Goal: Information Seeking & Learning: Learn about a topic

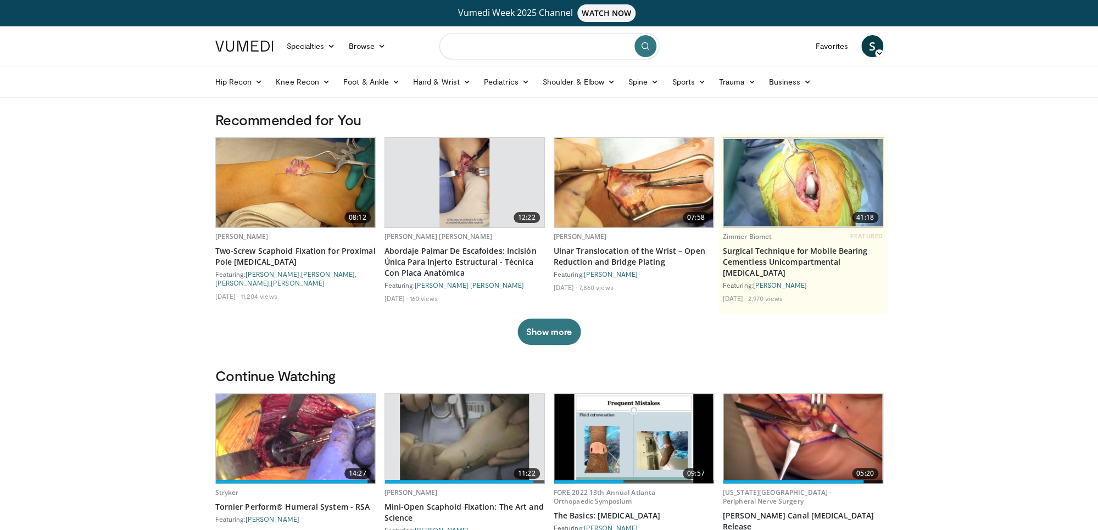
click at [497, 44] on input "Search topics, interventions" at bounding box center [549, 46] width 220 height 26
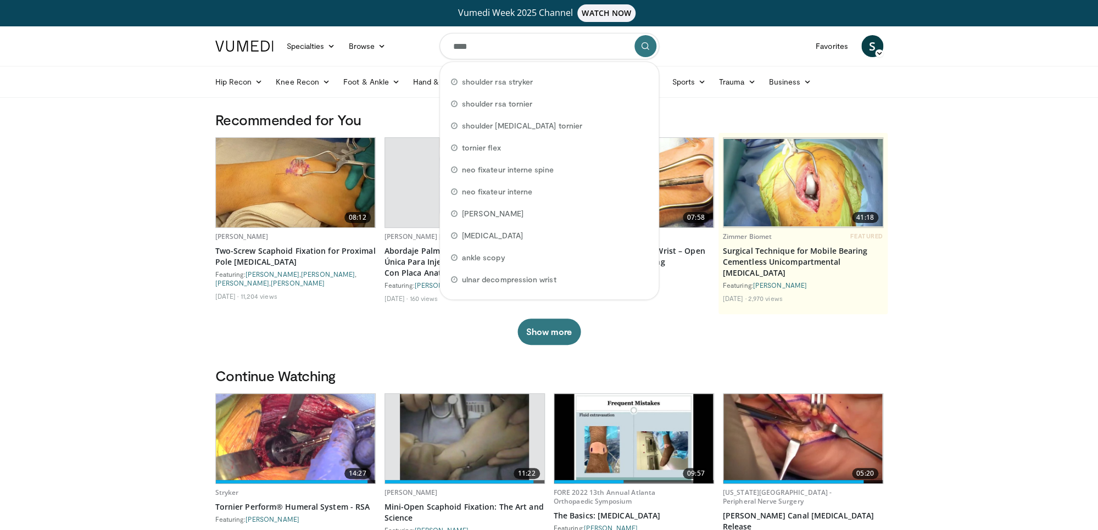
type input "*****"
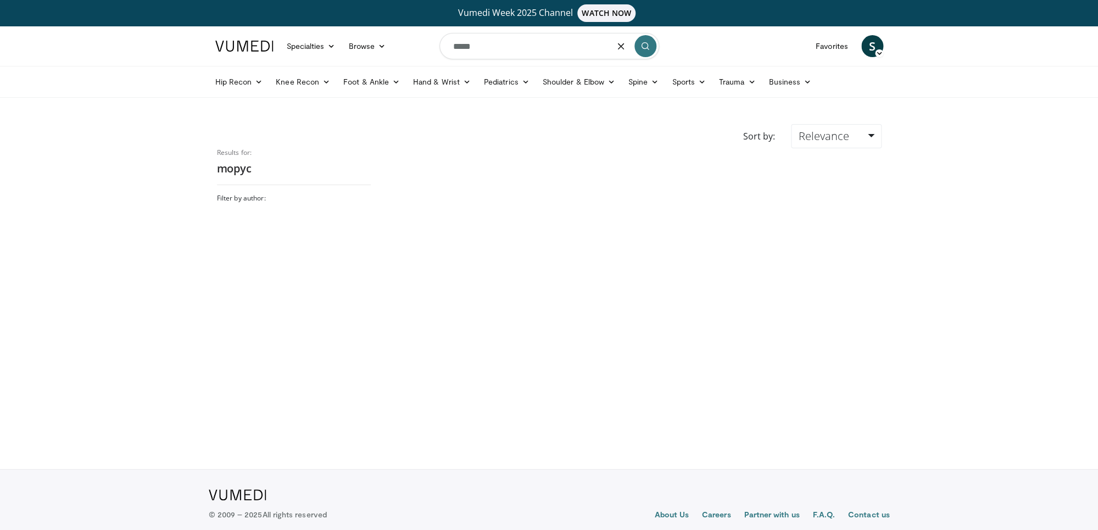
drag, startPoint x: 485, startPoint y: 50, endPoint x: 454, endPoint y: 48, distance: 31.4
click at [454, 48] on input "*****" at bounding box center [549, 46] width 220 height 26
type input "*****"
click at [604, 86] on link "Shoulder & Elbow" at bounding box center [579, 82] width 86 height 22
click at [552, 105] on link "Elbow" at bounding box center [556, 108] width 131 height 18
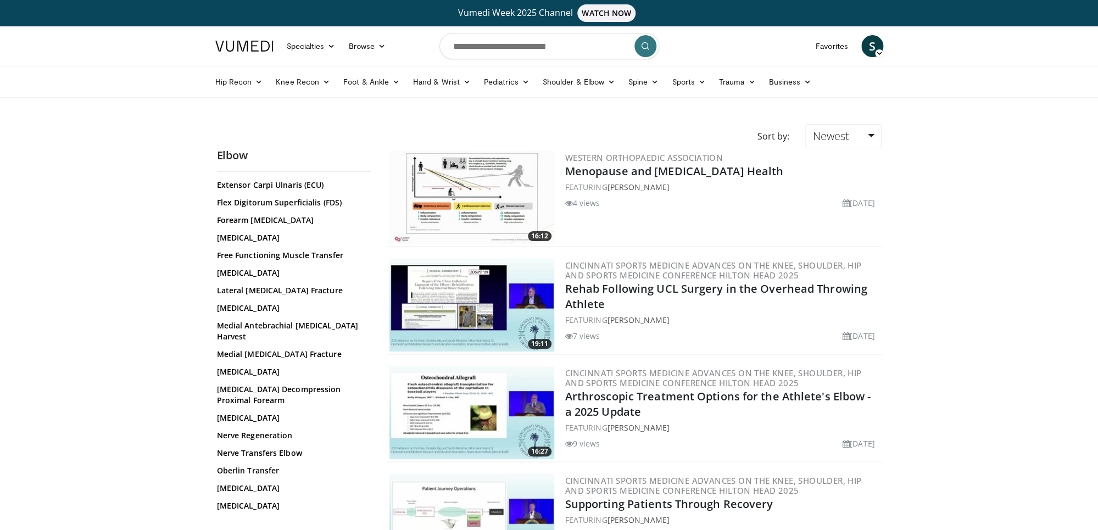
scroll to position [461, 0]
click at [471, 48] on input "Search topics, interventions" at bounding box center [549, 46] width 220 height 26
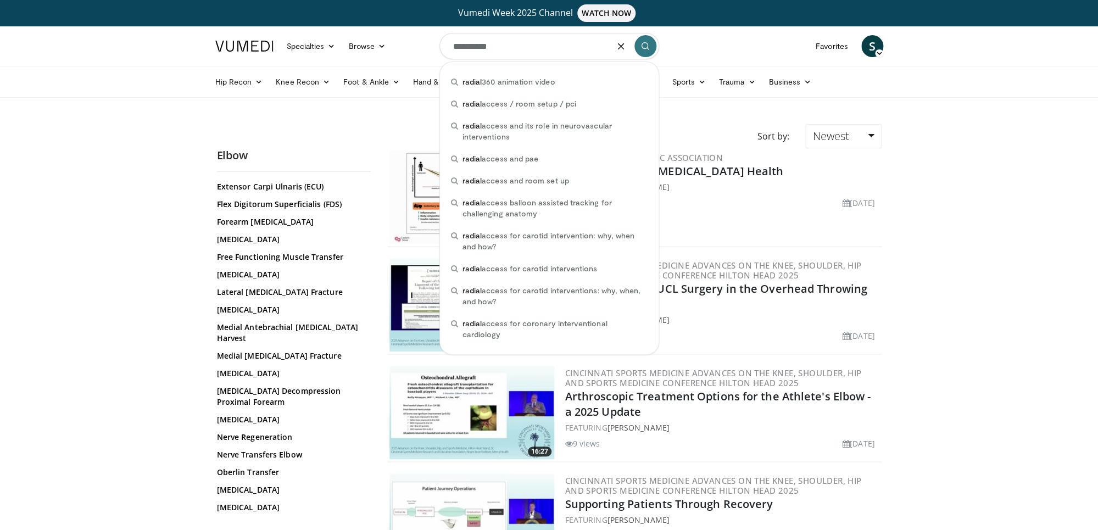
type input "**********"
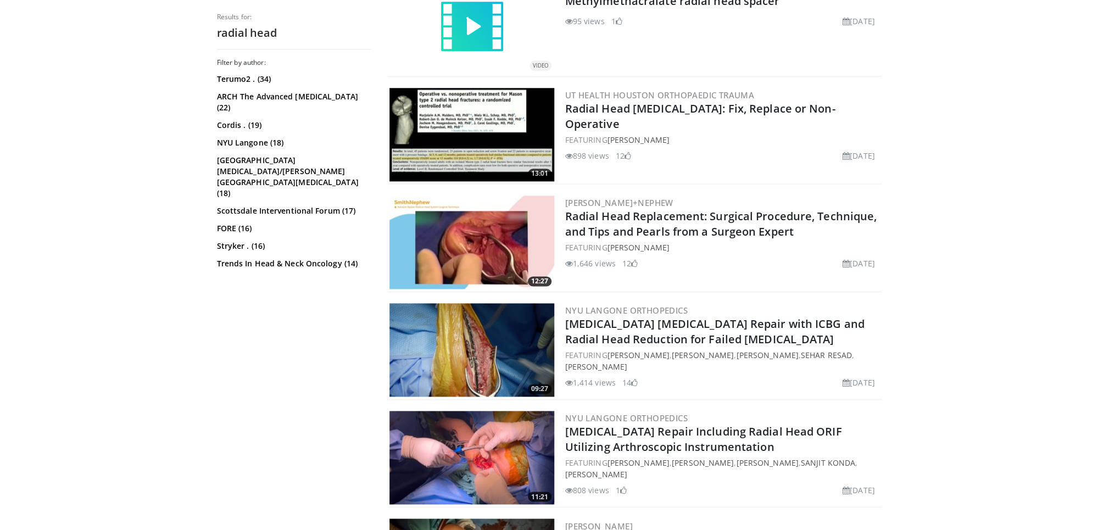
scroll to position [610, 0]
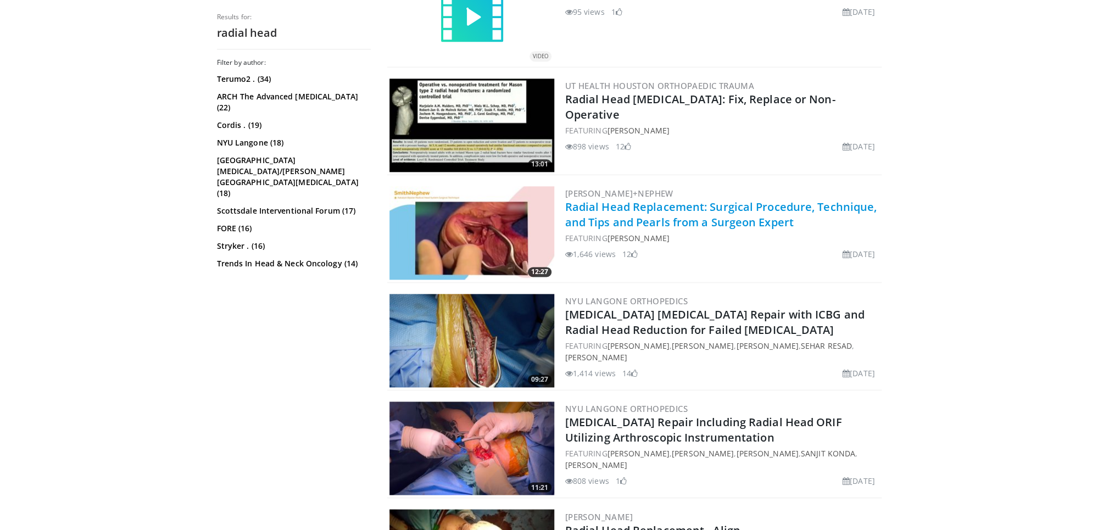
click at [713, 219] on link "Radial Head Replacement: Surgical Procedure, Technique, and Tips and Pearls fro…" at bounding box center [721, 214] width 312 height 30
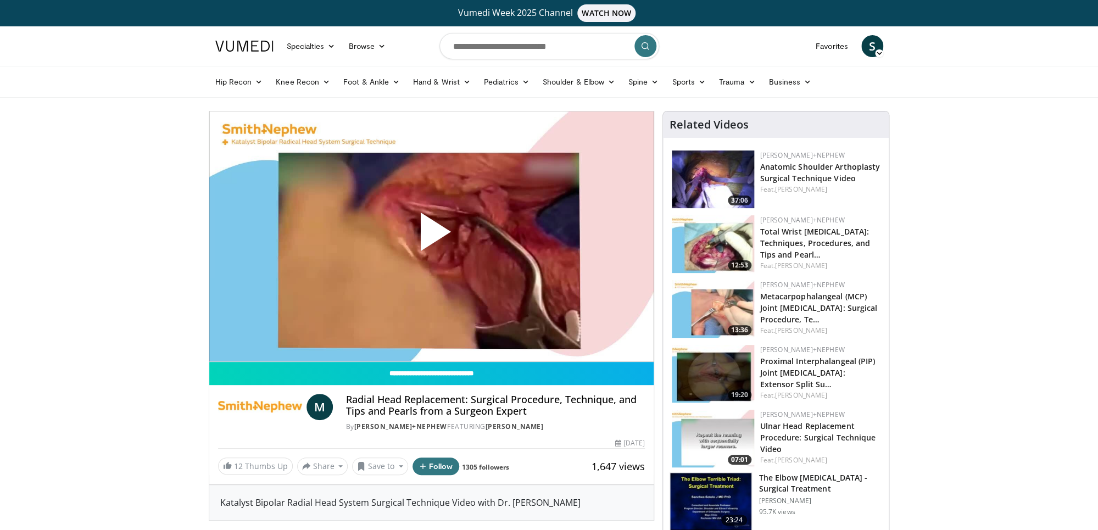
click at [431, 236] on span "Video Player" at bounding box center [431, 236] width 0 height 0
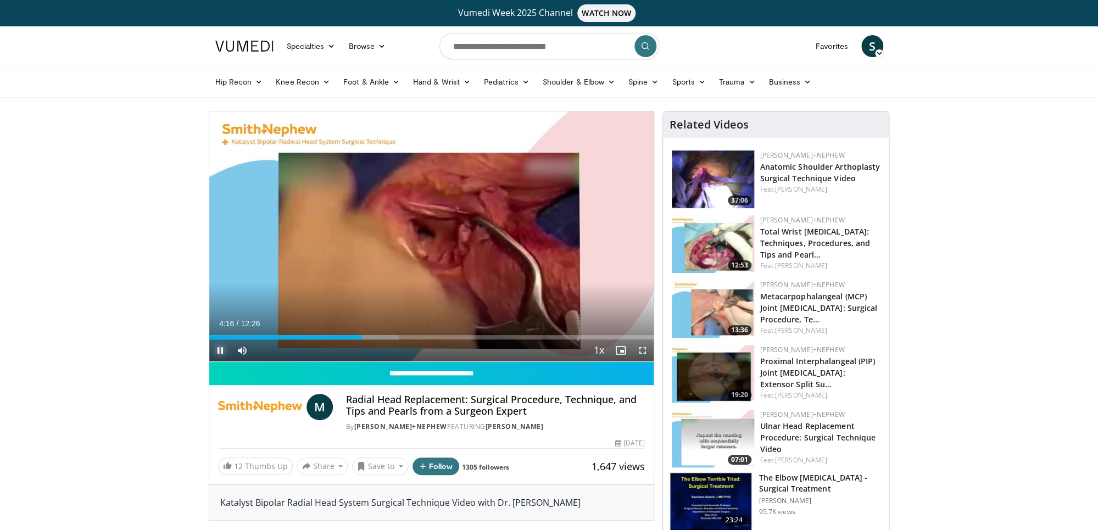
click at [215, 350] on span "Video Player" at bounding box center [220, 350] width 22 height 22
click at [609, 82] on icon at bounding box center [611, 82] width 8 height 8
click at [550, 109] on link "Elbow" at bounding box center [556, 108] width 131 height 18
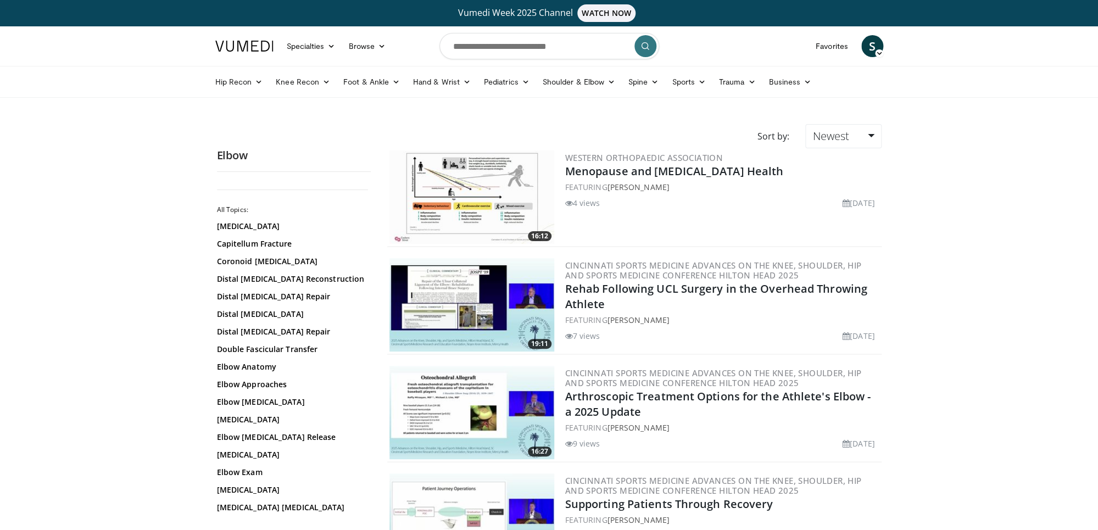
click at [301, 180] on div "Elbow All Topics: Brachial Plexus Capitellum Fracture Coronoid Fractures Distal…" at bounding box center [294, 333] width 154 height 371
click at [501, 49] on input "Search topics, interventions" at bounding box center [549, 46] width 220 height 26
type input "**********"
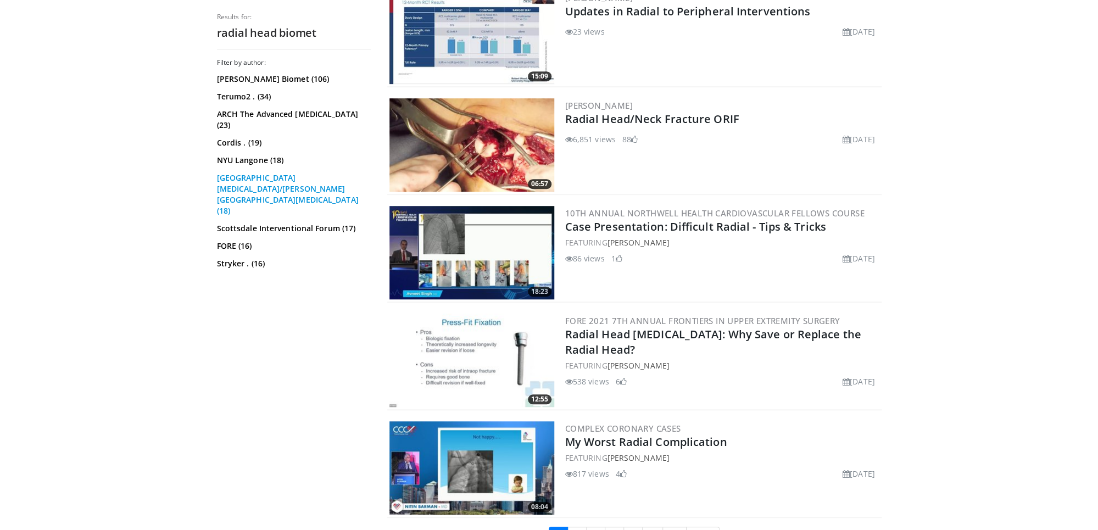
scroll to position [2417, 0]
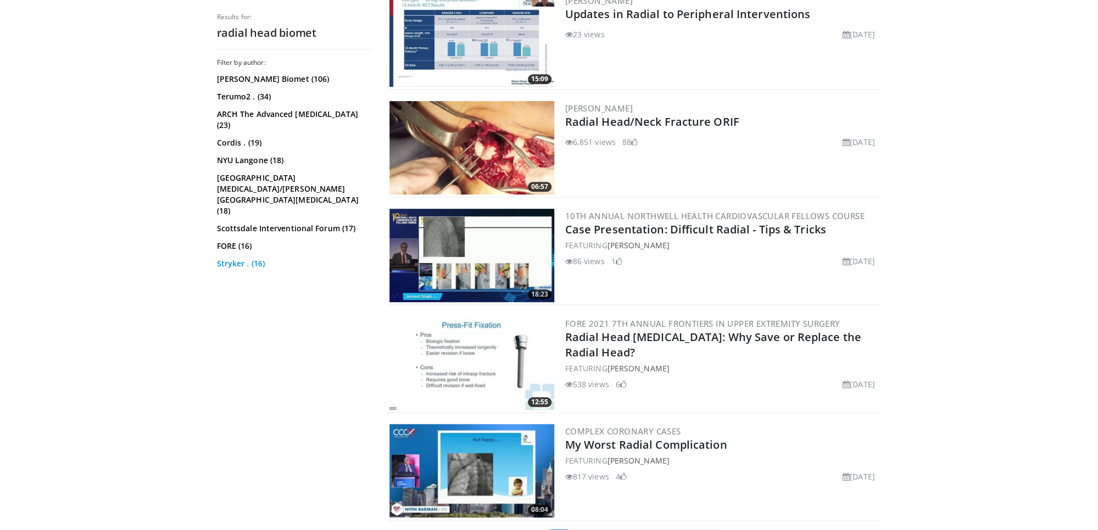
click at [239, 258] on link "Stryker . (16)" at bounding box center [292, 263] width 151 height 11
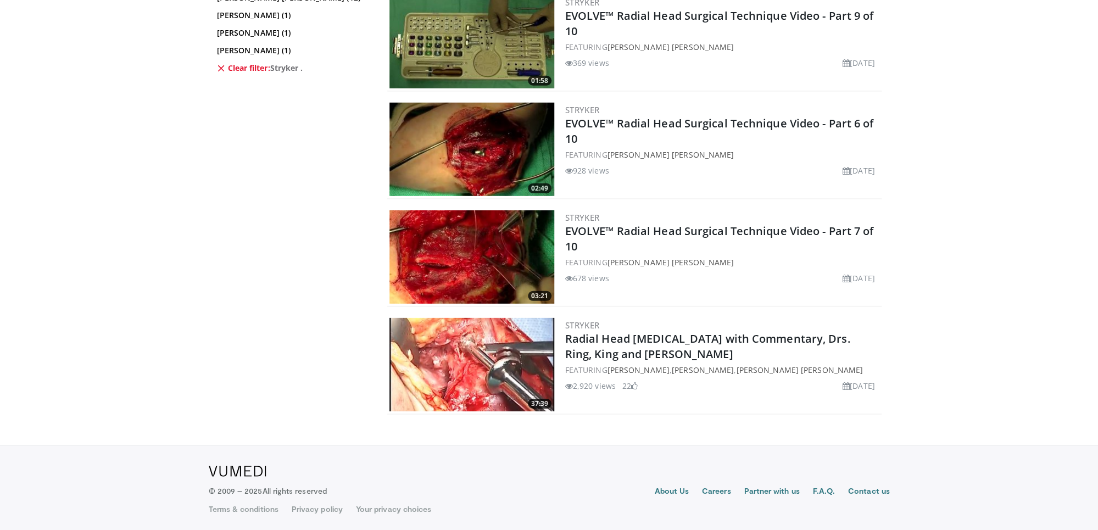
scroll to position [1557, 0]
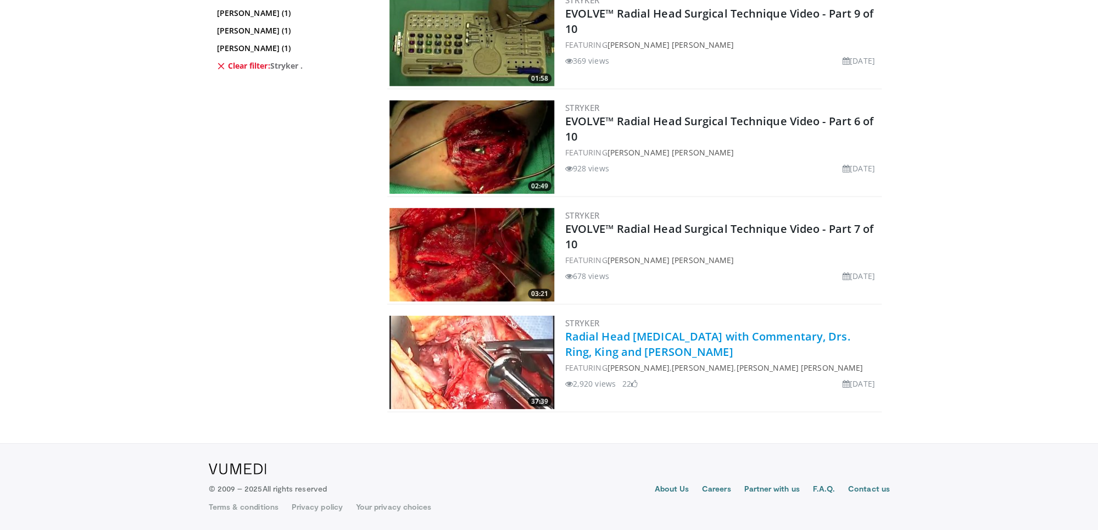
click at [724, 339] on link "Radial Head [MEDICAL_DATA] with Commentary, Drs. Ring, King and [PERSON_NAME]" at bounding box center [707, 344] width 285 height 30
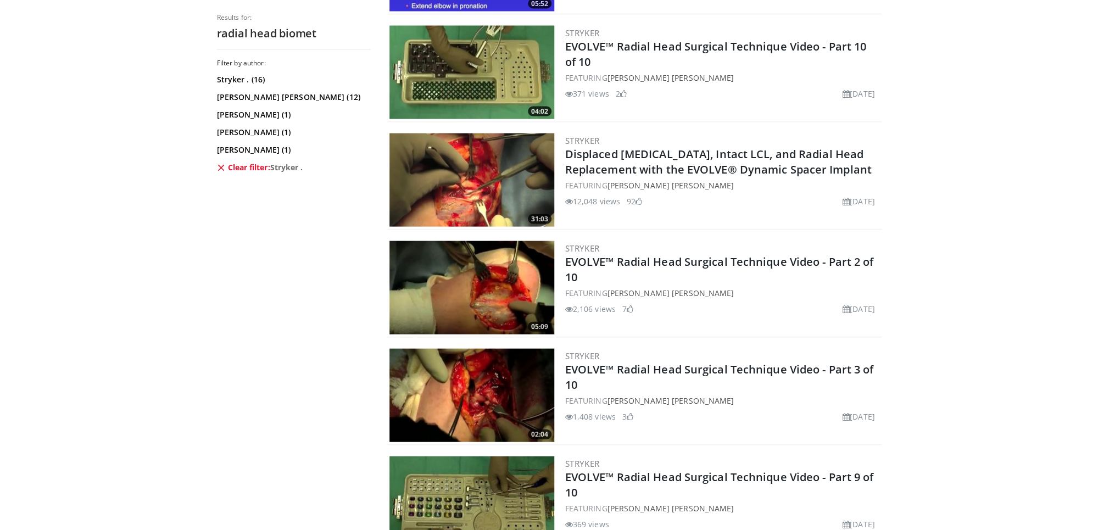
scroll to position [1092, 0]
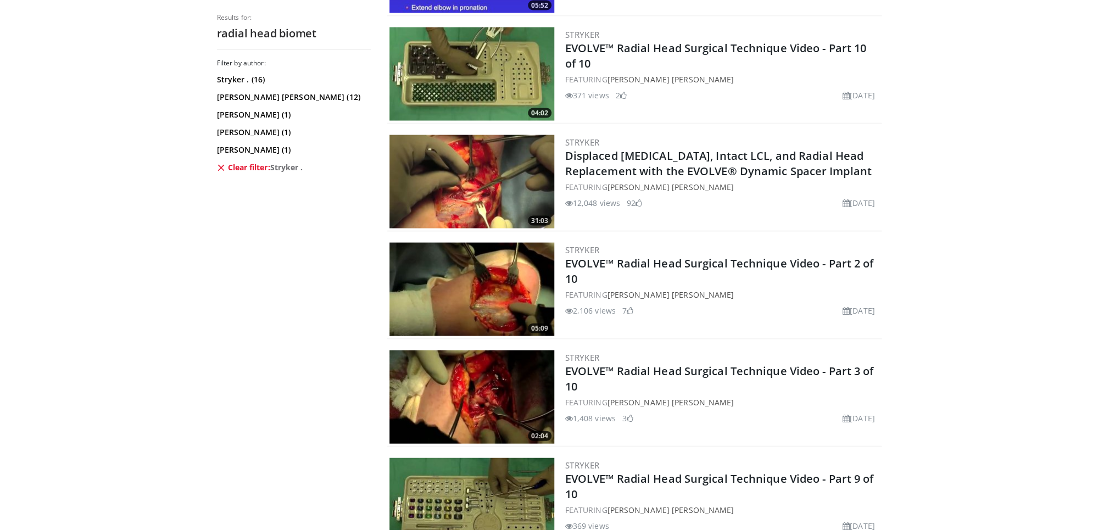
click at [219, 166] on icon at bounding box center [221, 167] width 9 height 9
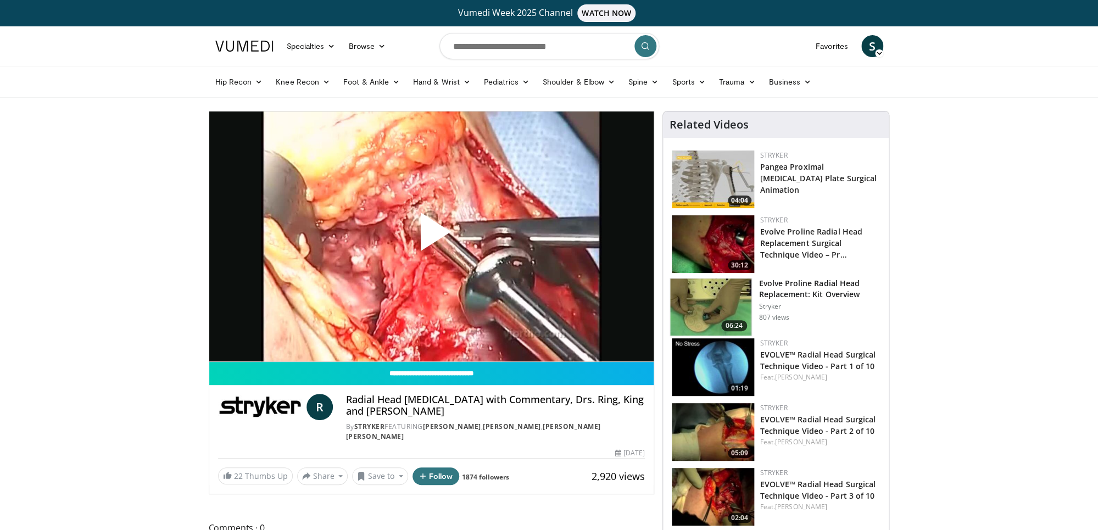
click at [431, 236] on span "Video Player" at bounding box center [431, 236] width 0 height 0
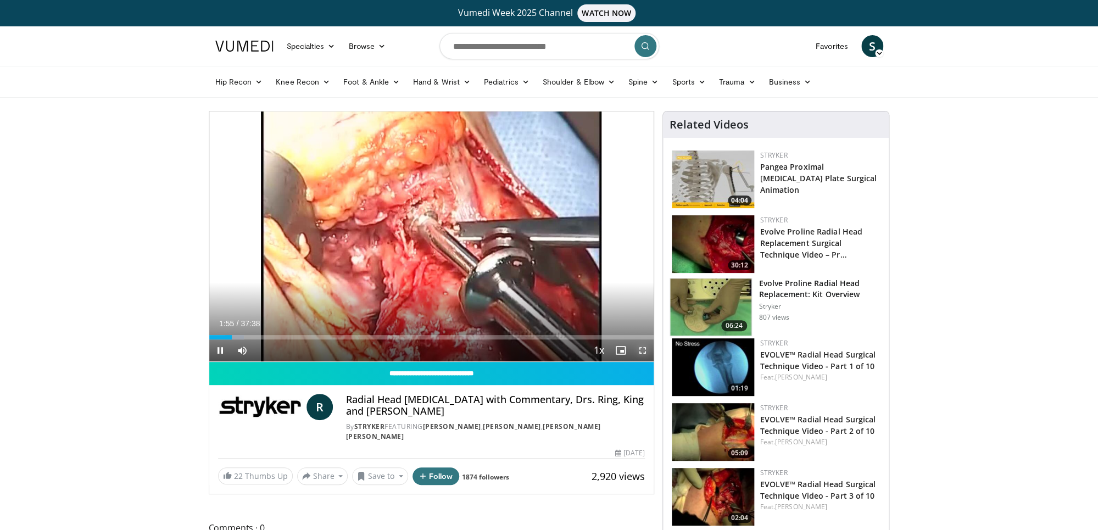
click at [646, 355] on span "Video Player" at bounding box center [642, 350] width 22 height 22
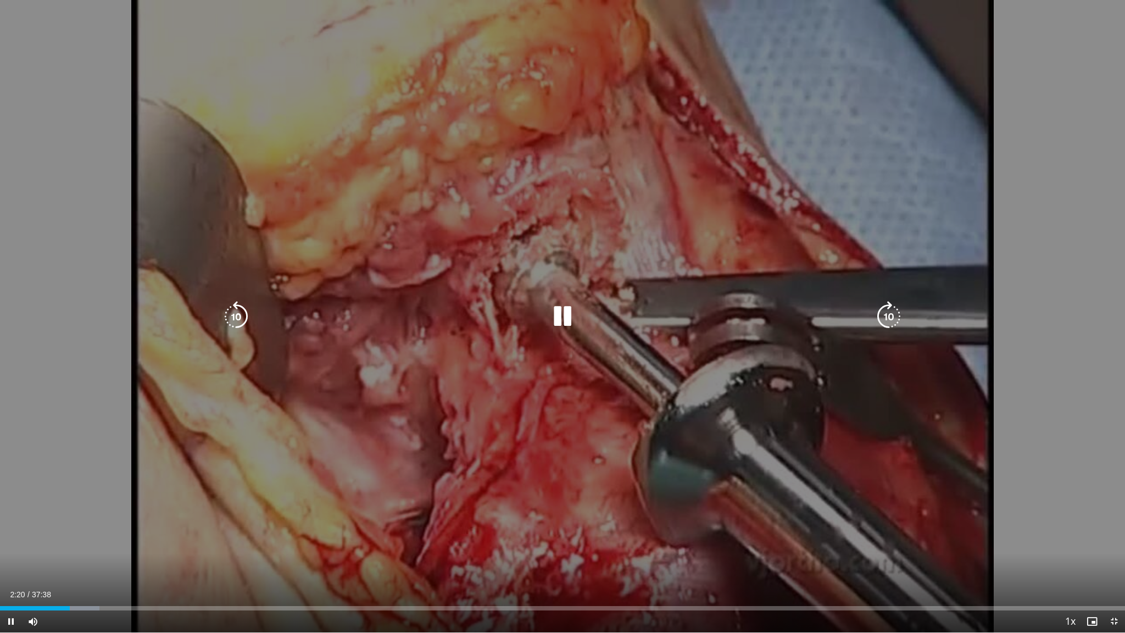
click at [694, 387] on div "10 seconds Tap to unmute" at bounding box center [562, 316] width 1125 height 632
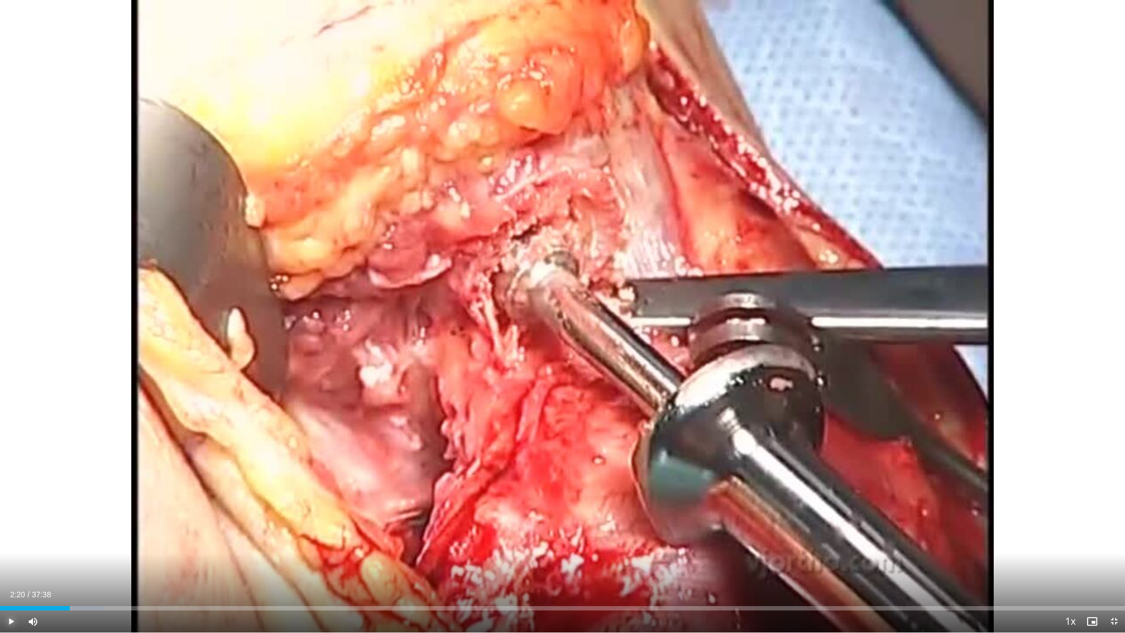
click at [12, 529] on span "Video Player" at bounding box center [11, 621] width 22 height 22
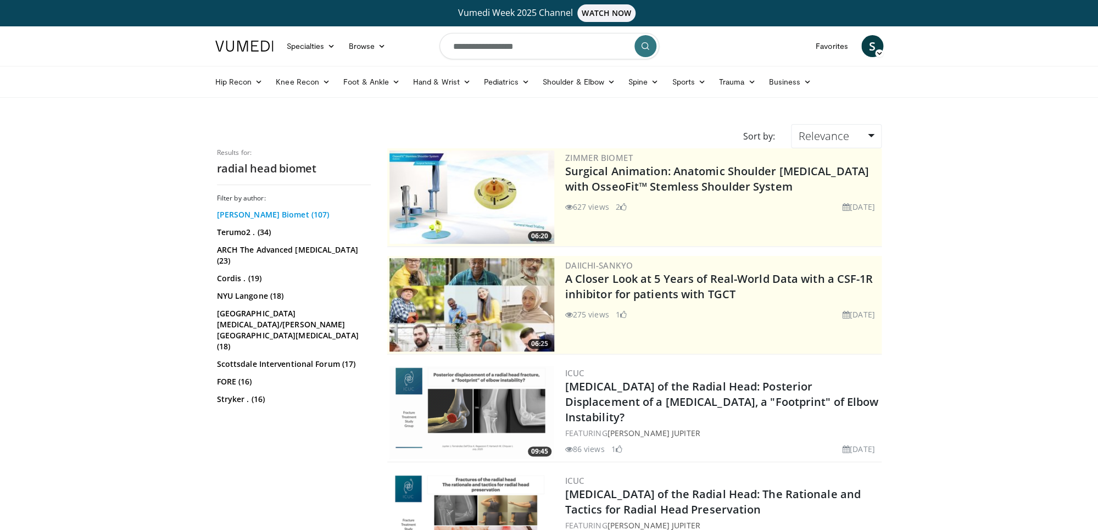
click at [266, 216] on link "[PERSON_NAME] Biomet (107)" at bounding box center [292, 214] width 151 height 11
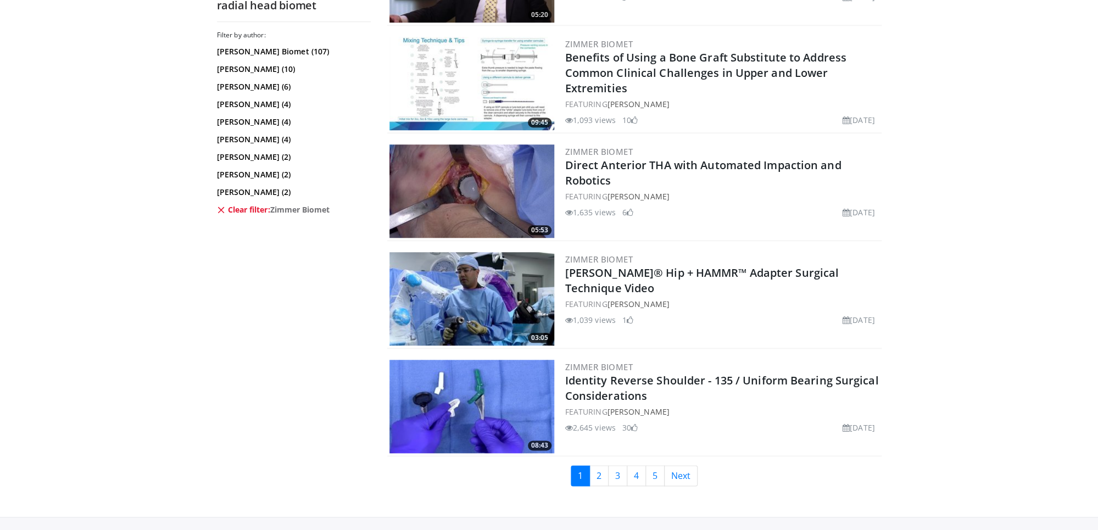
scroll to position [2663, 0]
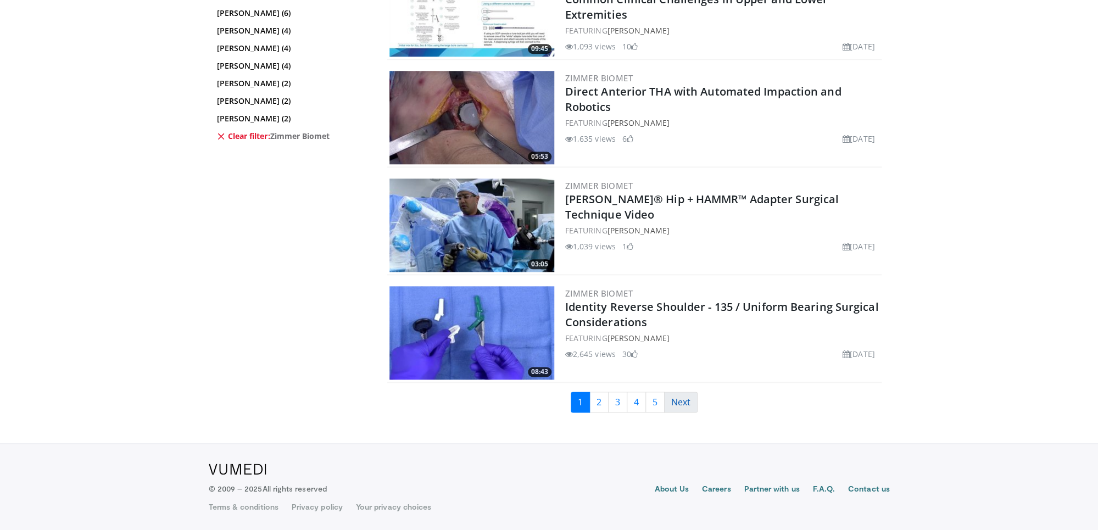
click at [690, 404] on link "Next" at bounding box center [680, 402] width 33 height 21
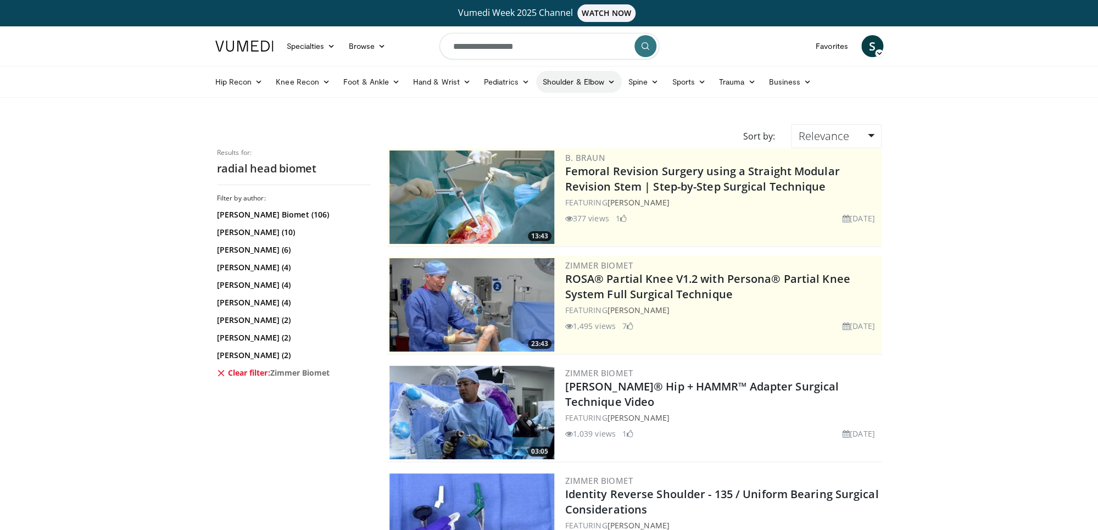
click at [585, 86] on link "Shoulder & Elbow" at bounding box center [579, 82] width 86 height 22
click at [536, 109] on link "Elbow" at bounding box center [556, 108] width 131 height 18
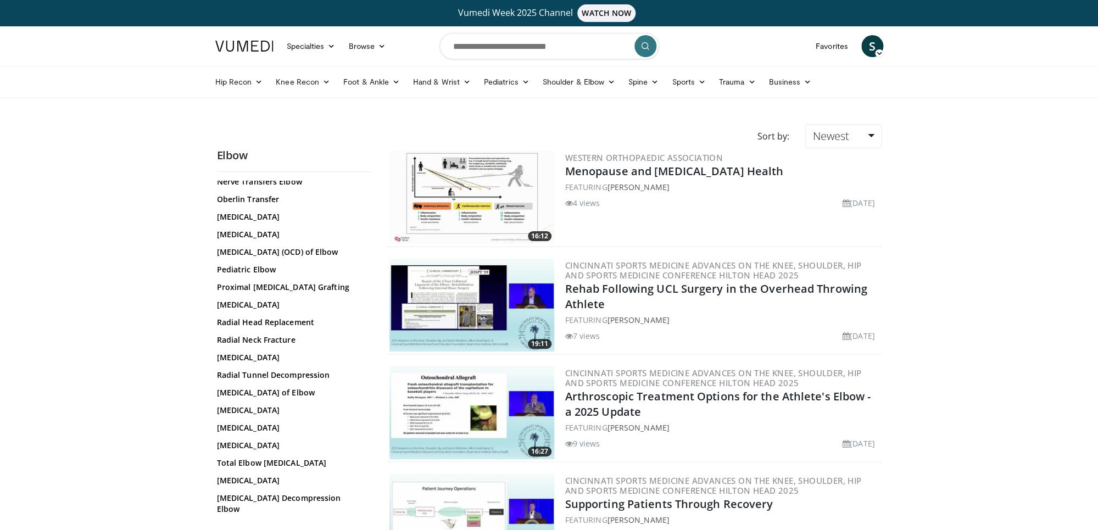
scroll to position [735, 0]
click at [275, 327] on link "Radial Head Replacement" at bounding box center [291, 321] width 148 height 11
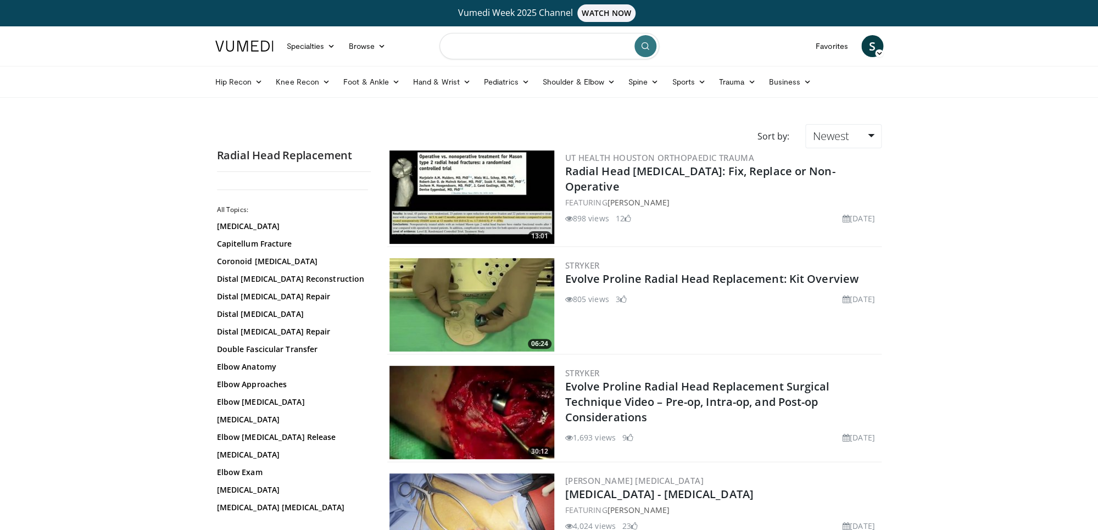
click at [470, 52] on input "Search topics, interventions" at bounding box center [549, 46] width 220 height 26
type input "**********"
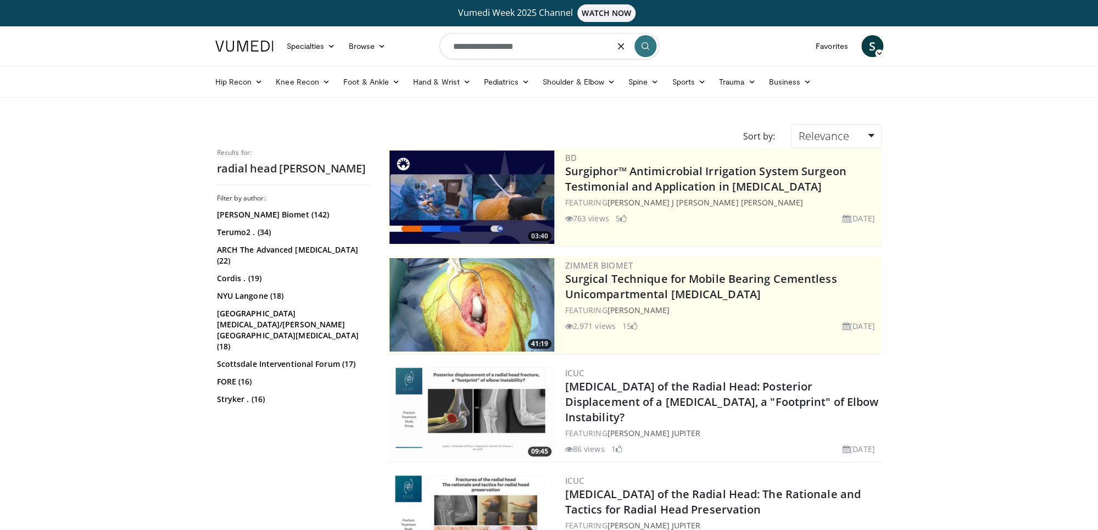
click at [499, 52] on input "**********" at bounding box center [549, 46] width 220 height 26
type input "**********"
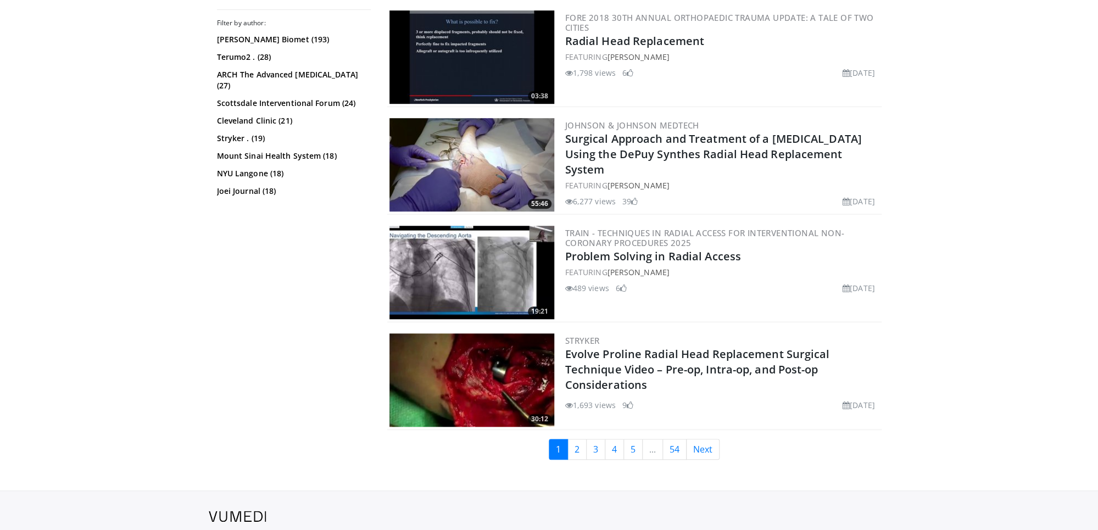
scroll to position [2508, 0]
click at [707, 455] on link "Next" at bounding box center [702, 448] width 33 height 21
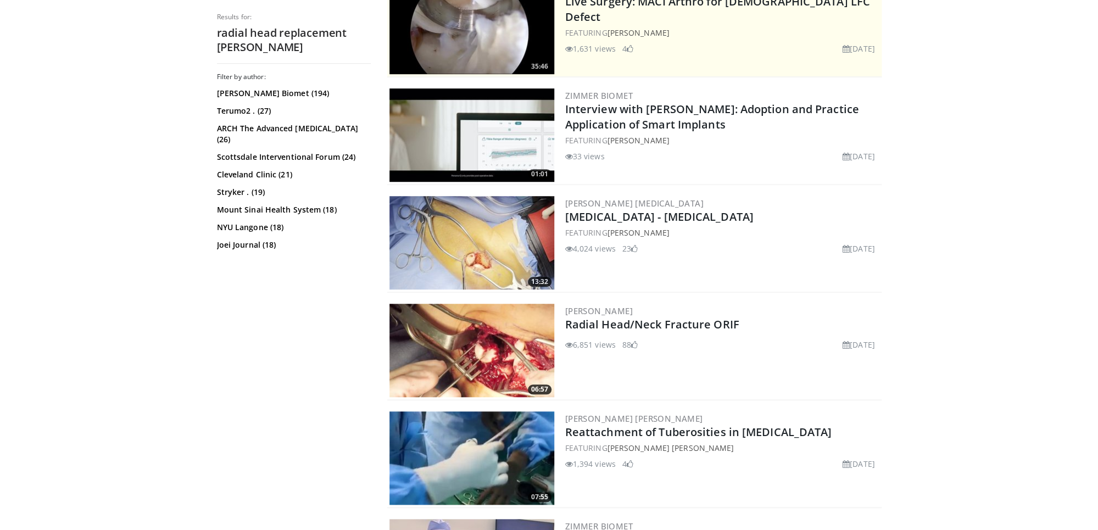
scroll to position [279, 0]
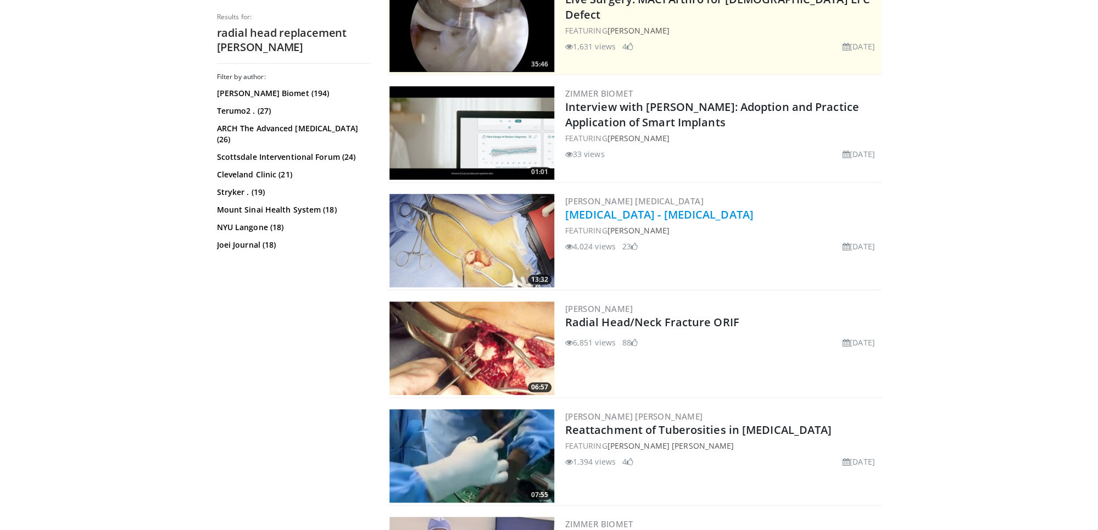
click at [671, 215] on link "[MEDICAL_DATA] - [MEDICAL_DATA]" at bounding box center [659, 214] width 188 height 15
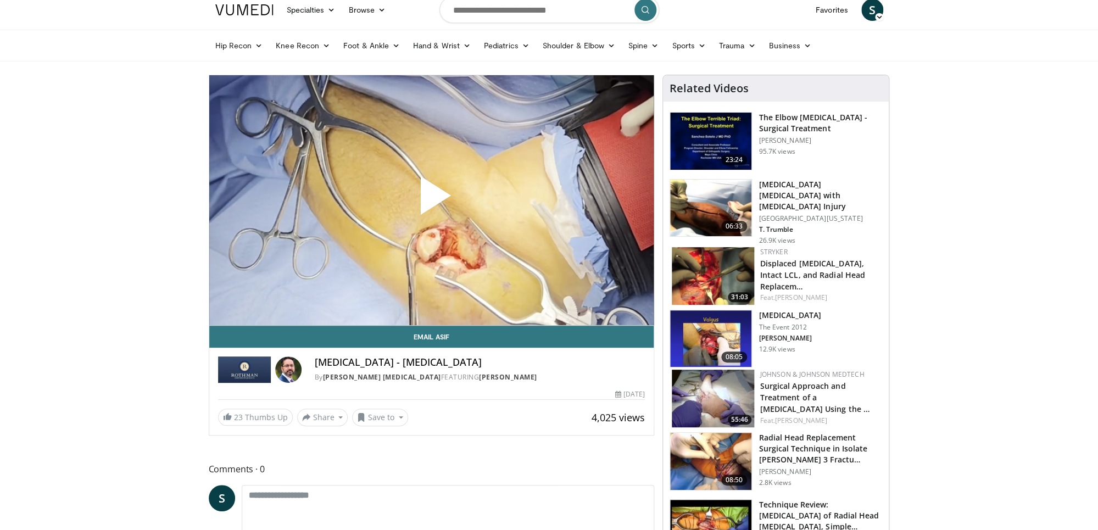
scroll to position [36, 0]
click at [431, 200] on span "Video Player" at bounding box center [431, 200] width 0 height 0
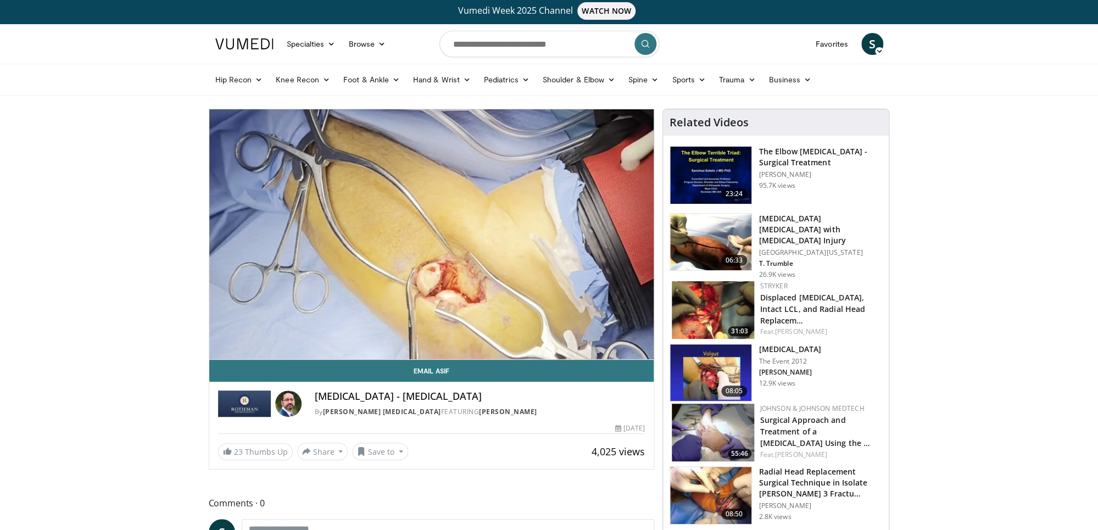
scroll to position [0, 0]
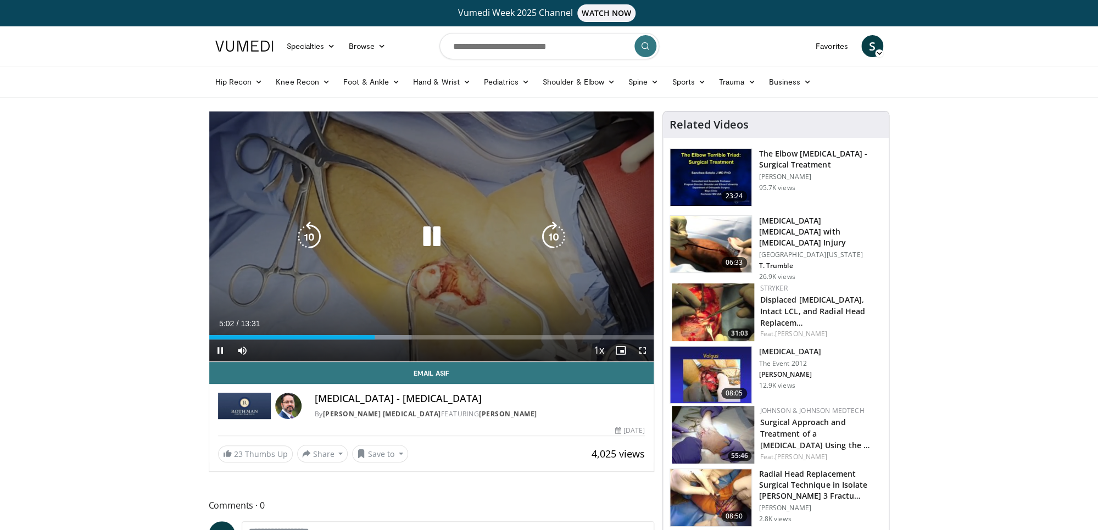
click at [432, 236] on icon "Video Player" at bounding box center [431, 236] width 31 height 31
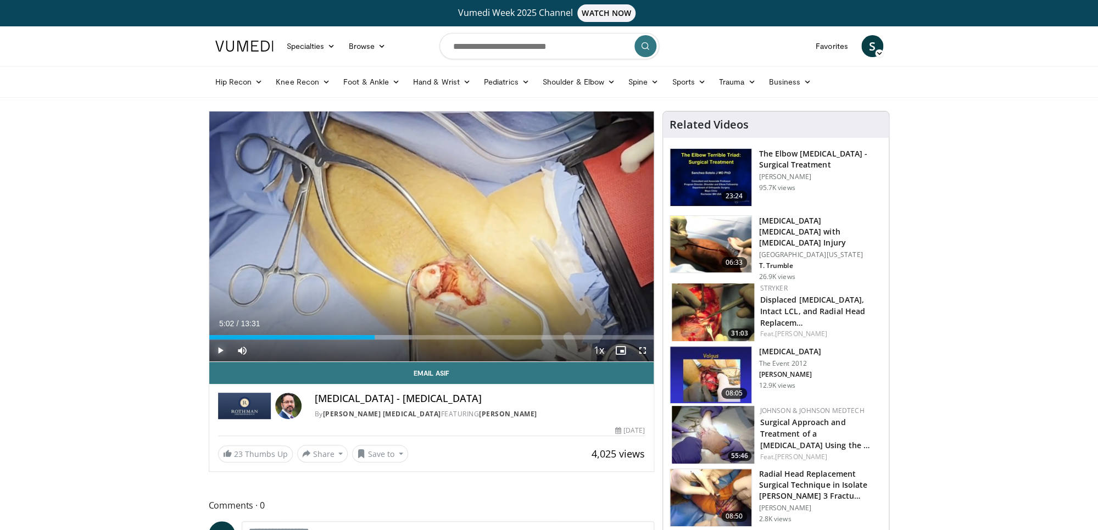
click at [222, 349] on span "Video Player" at bounding box center [220, 350] width 22 height 22
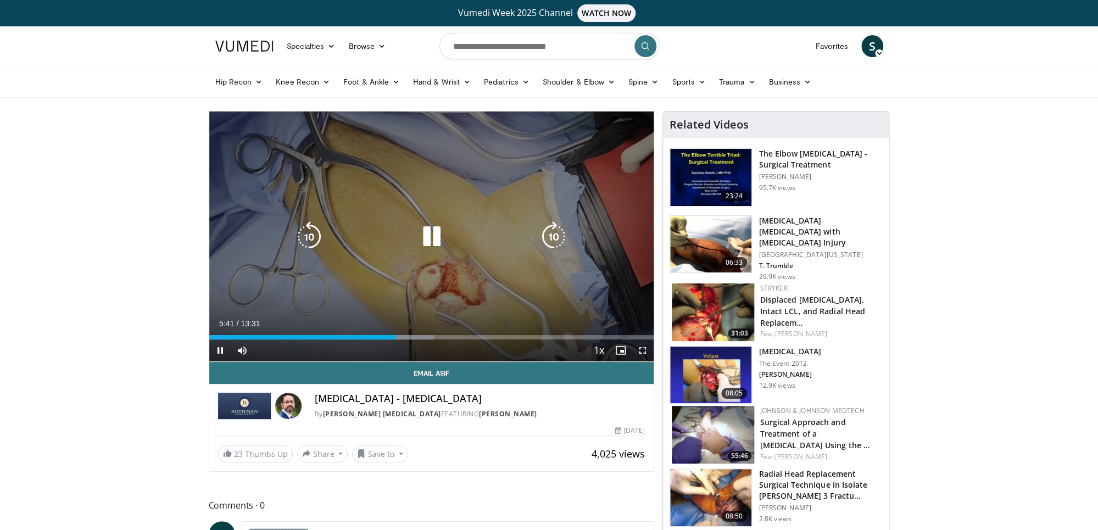
drag, startPoint x: 431, startPoint y: 243, endPoint x: 439, endPoint y: 244, distance: 7.7
click at [431, 243] on icon "Video Player" at bounding box center [431, 236] width 31 height 31
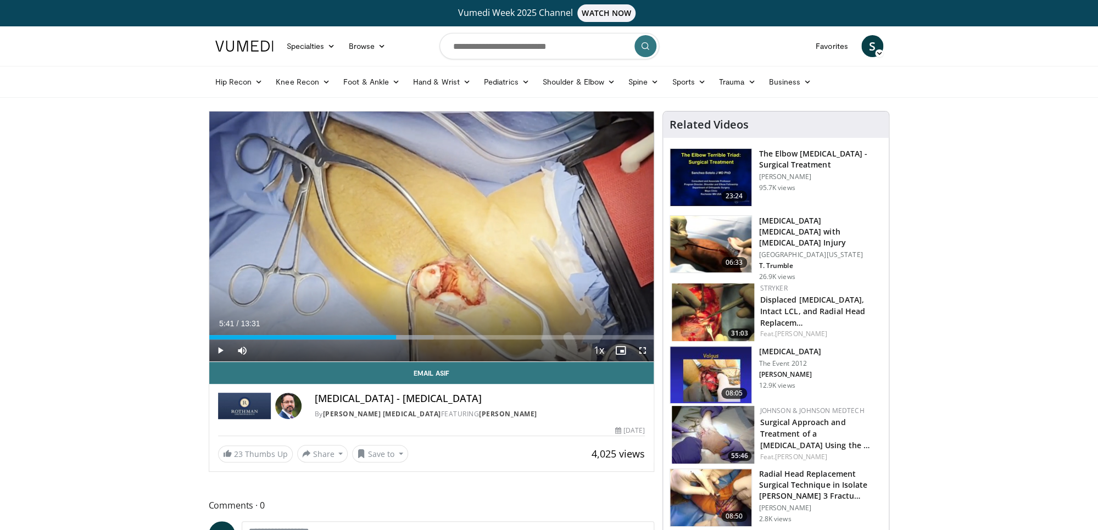
click at [884, 52] on div "S [PERSON_NAME] Add a Video Messages Thumbs Up Settings Logout" at bounding box center [871, 46] width 35 height 31
click at [877, 54] on icon at bounding box center [879, 53] width 8 height 8
click at [782, 153] on link "Logout" at bounding box center [816, 152] width 131 height 18
